Goal: Navigation & Orientation: Find specific page/section

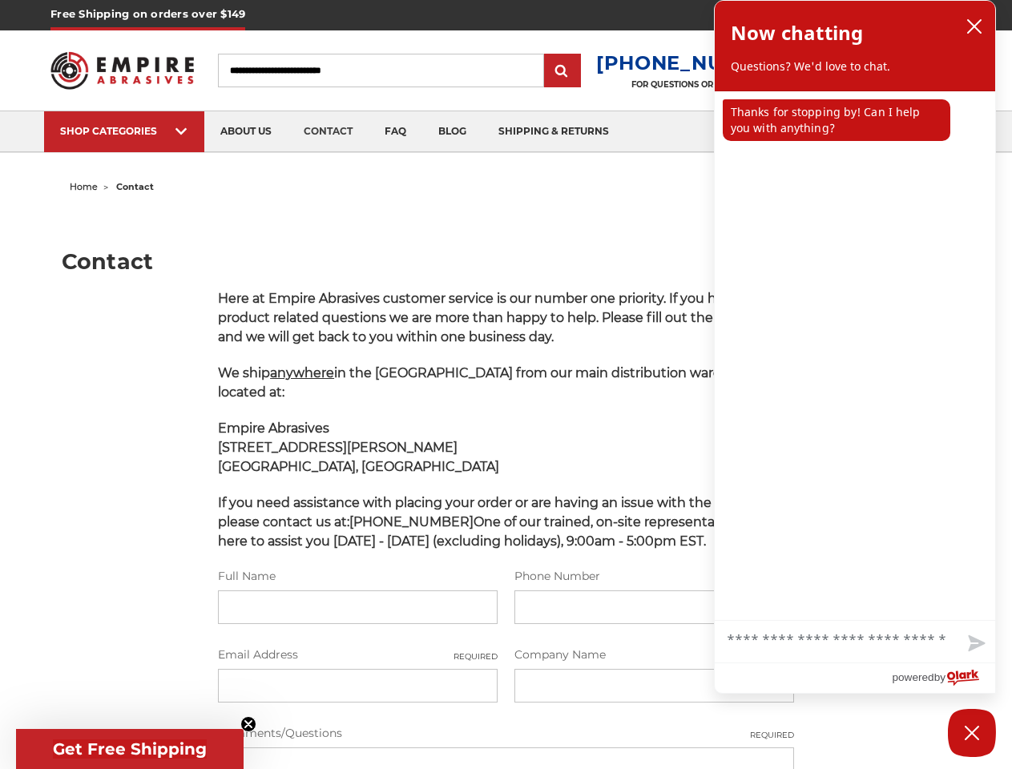
click at [506, 385] on p "We ship anywhere in the [GEOGRAPHIC_DATA] from our main distribution warehouse …" at bounding box center [506, 383] width 576 height 38
click at [394, 71] on input "Search" at bounding box center [381, 71] width 326 height 34
click at [124, 131] on div "SHOP CATEGORIES" at bounding box center [124, 131] width 128 height 12
click at [130, 749] on span "Get Free Shipping" at bounding box center [130, 749] width 154 height 19
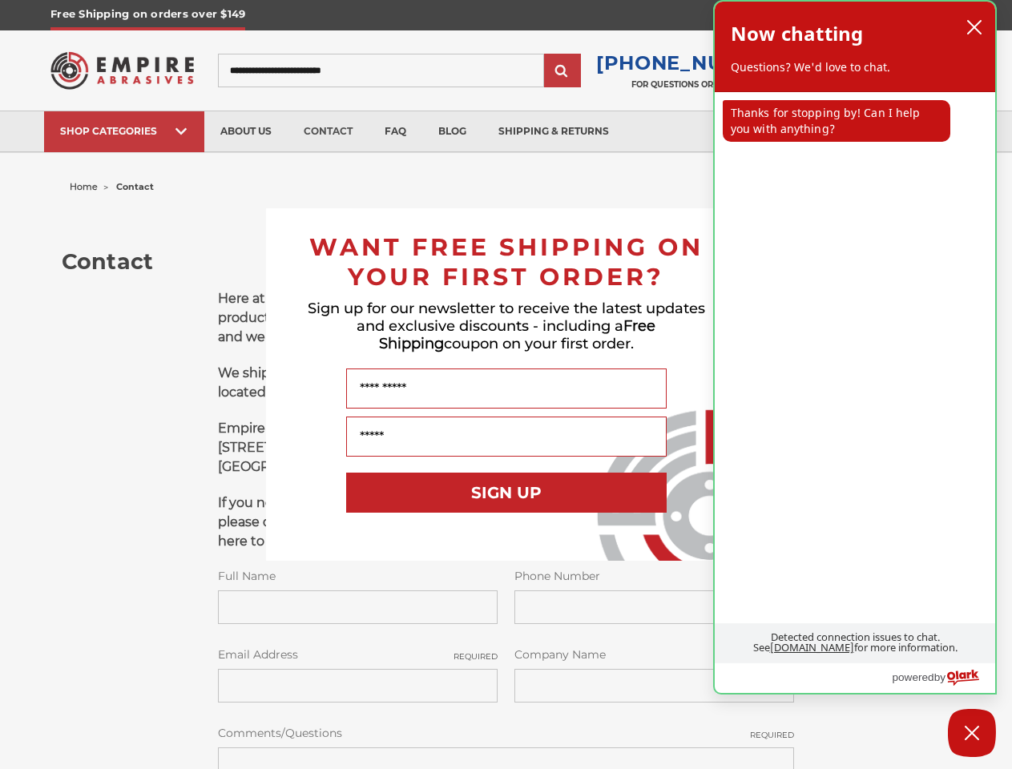
click at [975, 26] on div "Now chatting Questions? We'd love to chat." at bounding box center [855, 47] width 248 height 58
click at [837, 120] on p "Thanks for stopping by! Can I help you with anything?" at bounding box center [837, 121] width 228 height 42
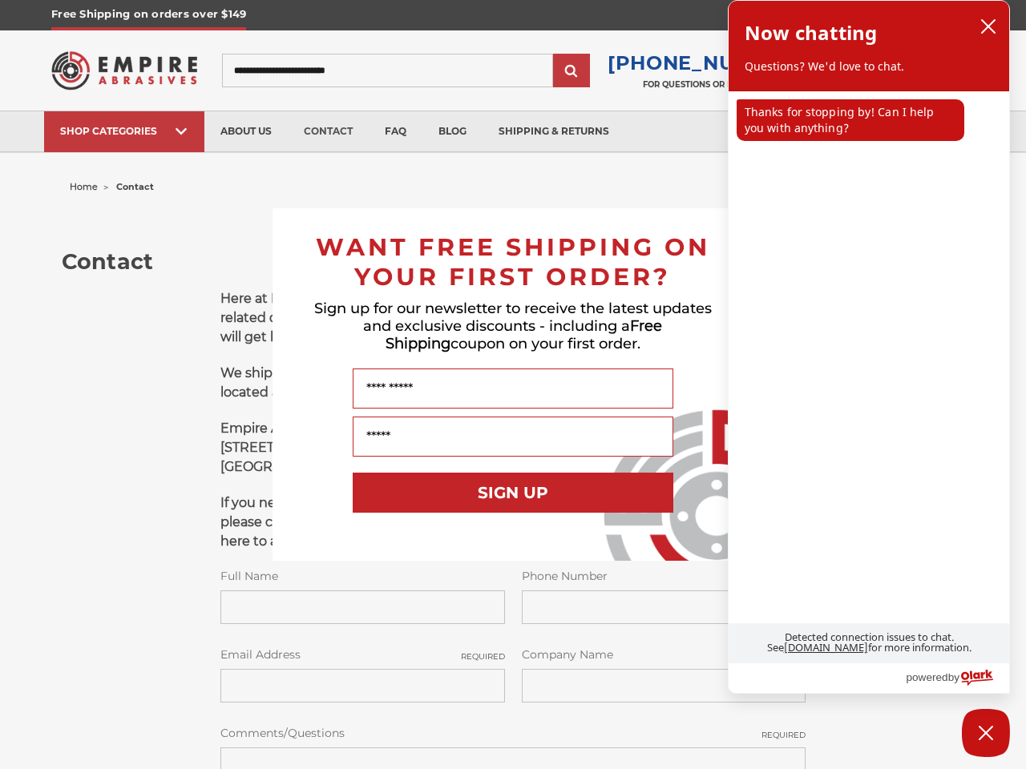
click at [855, 643] on link "[DOMAIN_NAME]" at bounding box center [826, 647] width 84 height 14
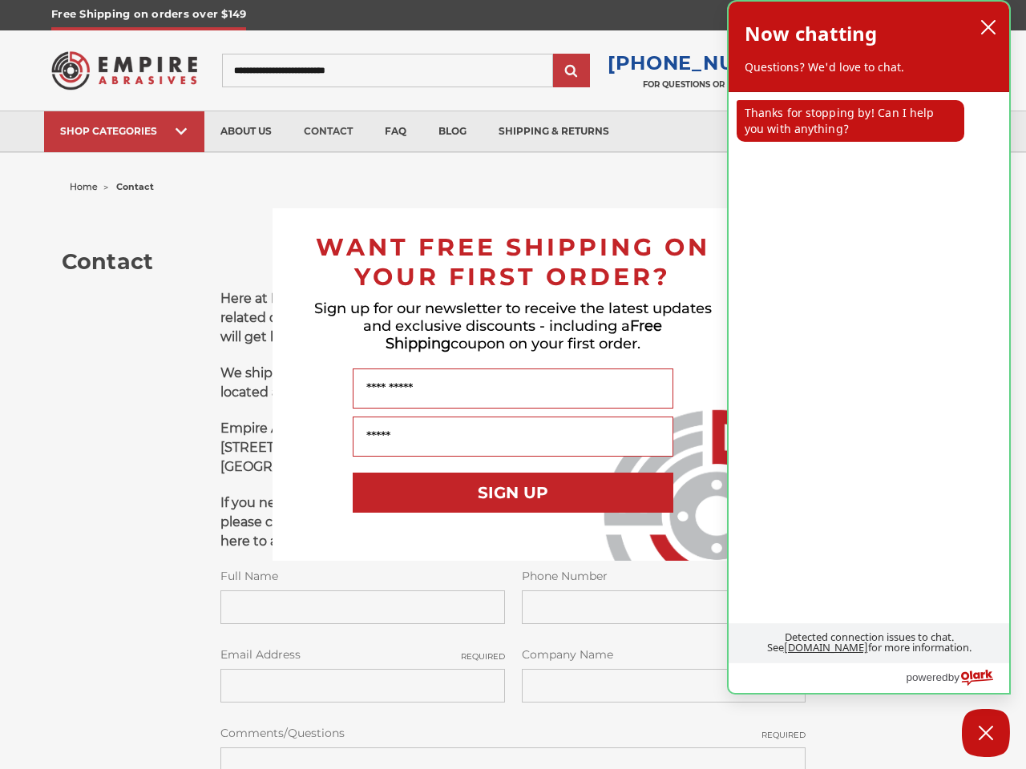
click at [975, 645] on p "Detected connection issues to chat. See [DOMAIN_NAME] for more information." at bounding box center [869, 643] width 281 height 38
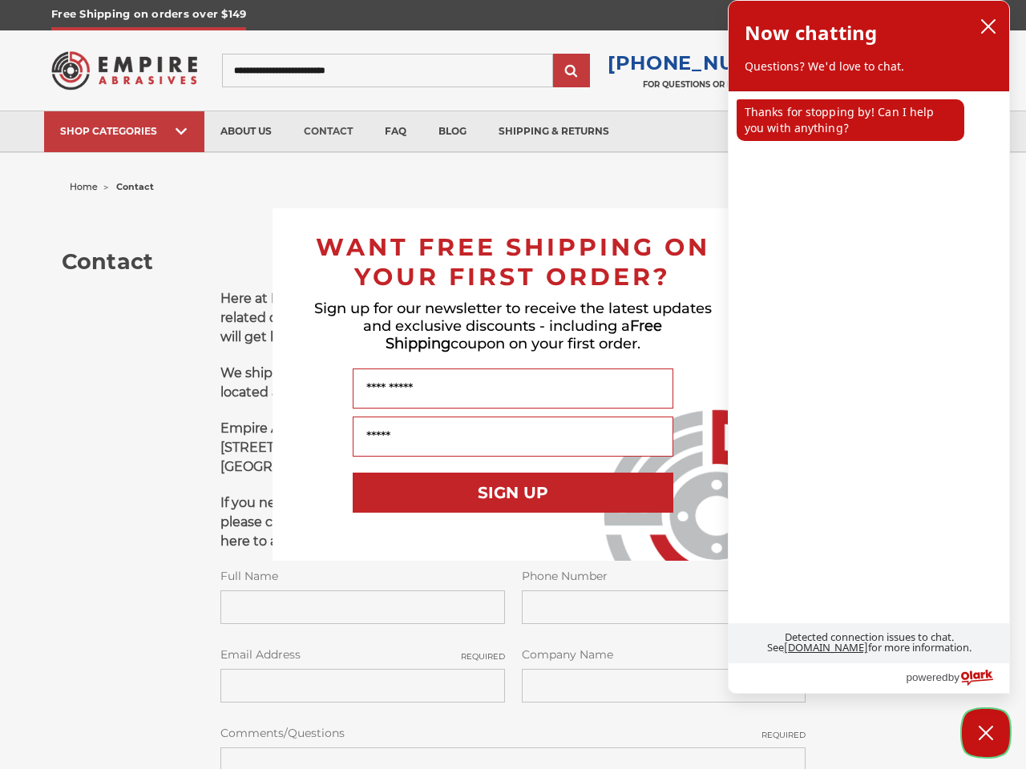
click at [972, 733] on button "Close Chatbox" at bounding box center [986, 733] width 48 height 48
